Goal: Check status: Check status

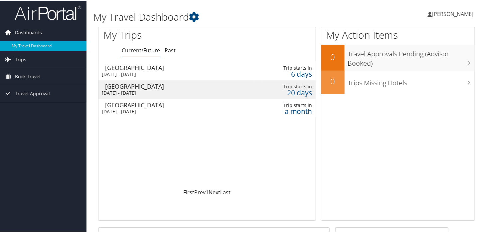
click at [32, 30] on span "Dashboards" at bounding box center [28, 32] width 27 height 17
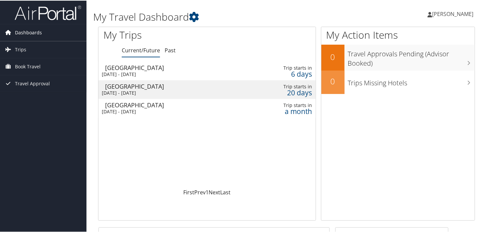
click at [39, 32] on span "Dashboards" at bounding box center [28, 32] width 27 height 17
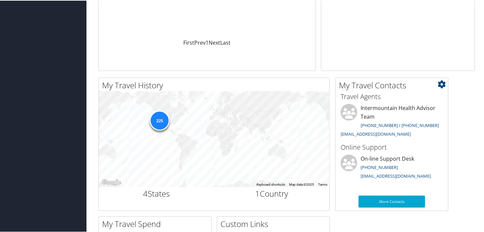
scroll to position [160, 0]
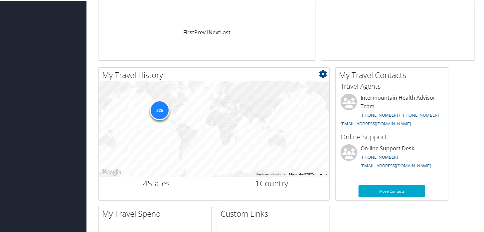
click at [160, 110] on div "225" at bounding box center [160, 110] width 20 height 20
click at [160, 109] on div "225" at bounding box center [160, 110] width 20 height 20
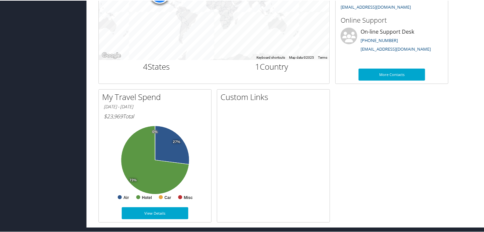
scroll to position [278, 0]
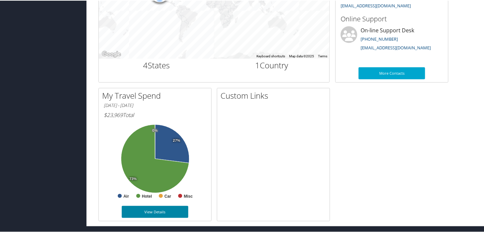
click at [152, 208] on link "View Details" at bounding box center [155, 211] width 67 height 12
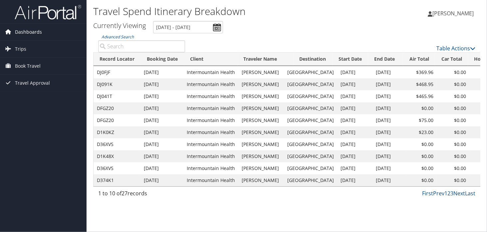
click at [23, 34] on span "Dashboards" at bounding box center [28, 32] width 27 height 17
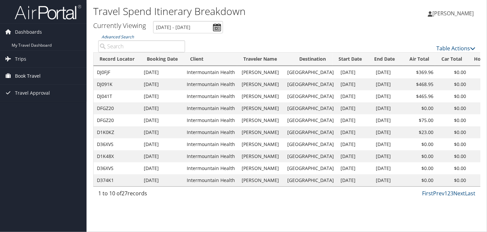
click at [20, 73] on span "Book Travel" at bounding box center [28, 76] width 26 height 17
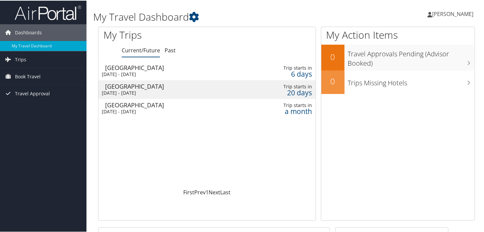
click at [166, 70] on td "Las Vegas Mon 13 Oct 2025 - Fri 17 Oct 2025" at bounding box center [172, 70] width 146 height 19
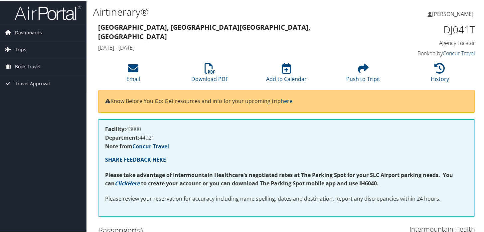
click at [29, 31] on span "Dashboards" at bounding box center [28, 32] width 27 height 17
click at [42, 30] on link "Dashboards" at bounding box center [43, 32] width 87 height 17
click at [27, 31] on span "Dashboards" at bounding box center [28, 32] width 27 height 17
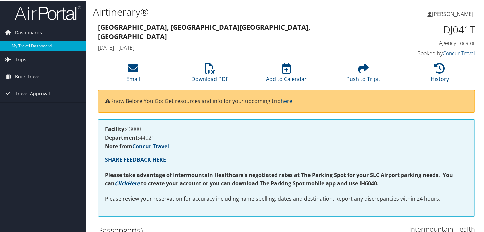
click at [30, 45] on link "My Travel Dashboard" at bounding box center [43, 45] width 87 height 10
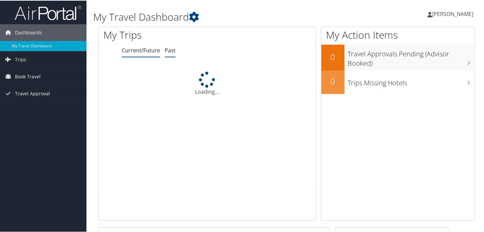
click at [167, 50] on link "Past" at bounding box center [170, 49] width 11 height 7
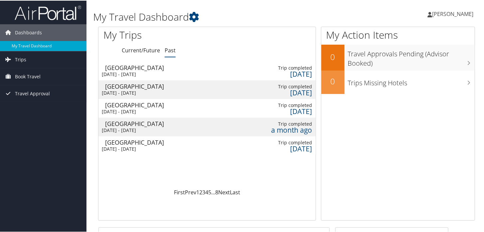
click at [130, 69] on div "Houston" at bounding box center [165, 67] width 120 height 6
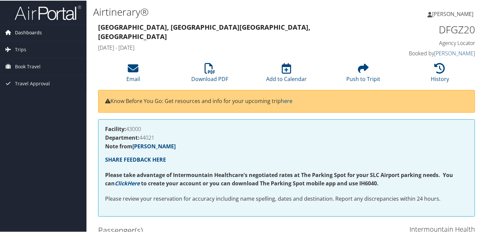
click at [27, 30] on span "Dashboards" at bounding box center [28, 32] width 27 height 17
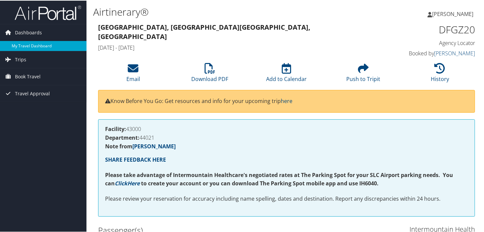
click at [31, 44] on link "My Travel Dashboard" at bounding box center [43, 45] width 87 height 10
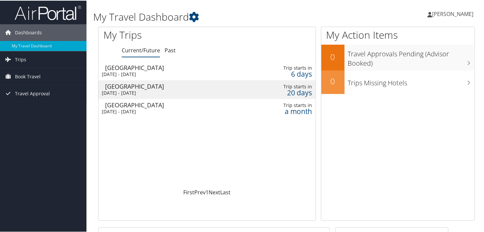
click at [160, 72] on div "[DATE] - [DATE]" at bounding box center [171, 74] width 139 height 6
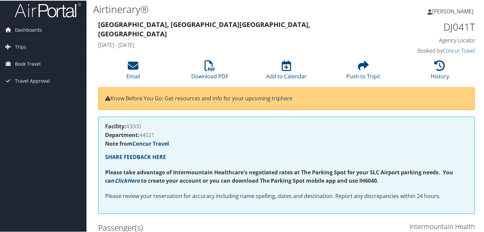
scroll to position [5, 0]
